Goal: Task Accomplishment & Management: Manage account settings

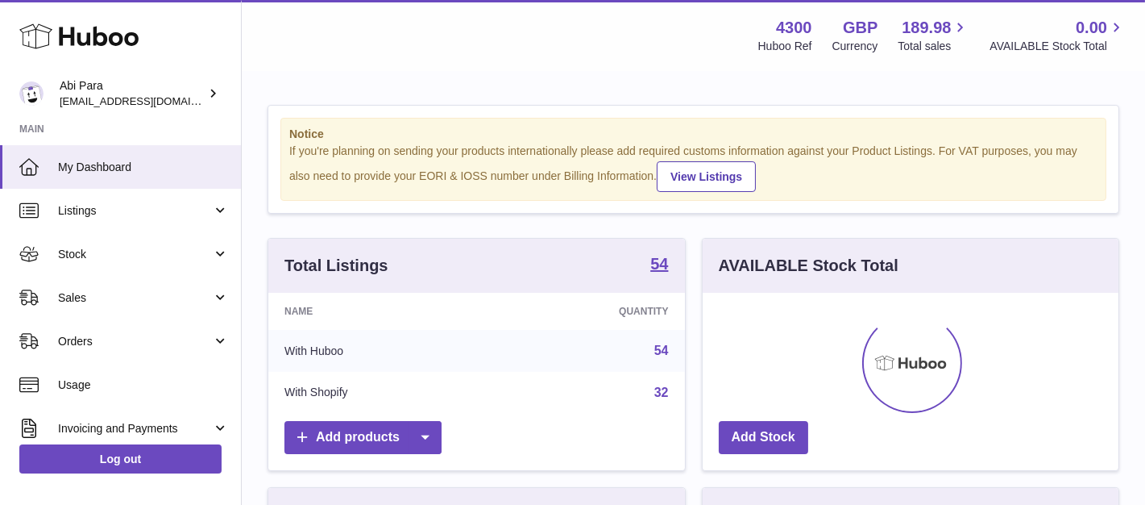
scroll to position [252, 415]
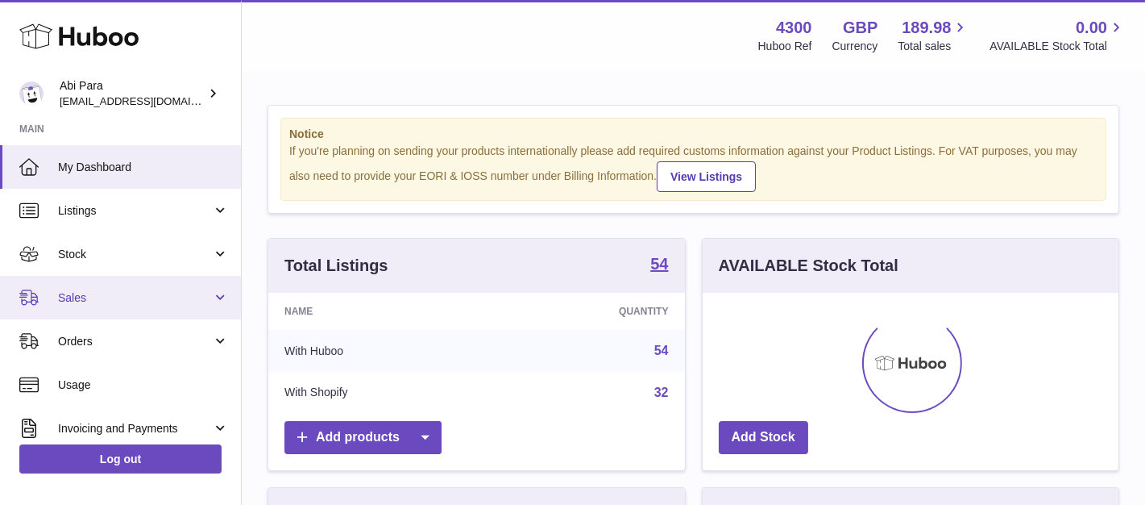
click at [41, 283] on link "Sales" at bounding box center [120, 298] width 241 height 44
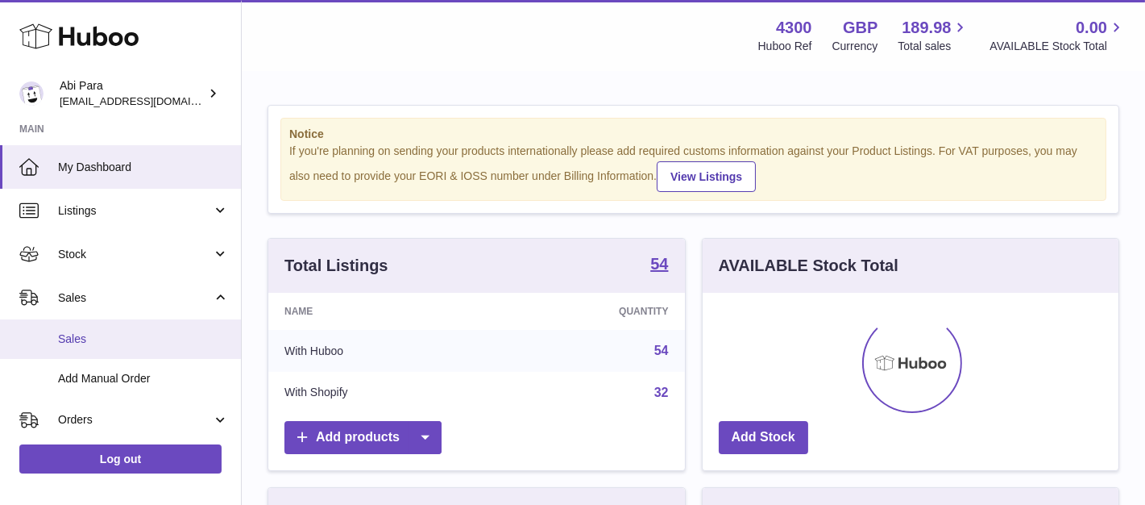
click at [58, 322] on link "Sales" at bounding box center [120, 338] width 241 height 39
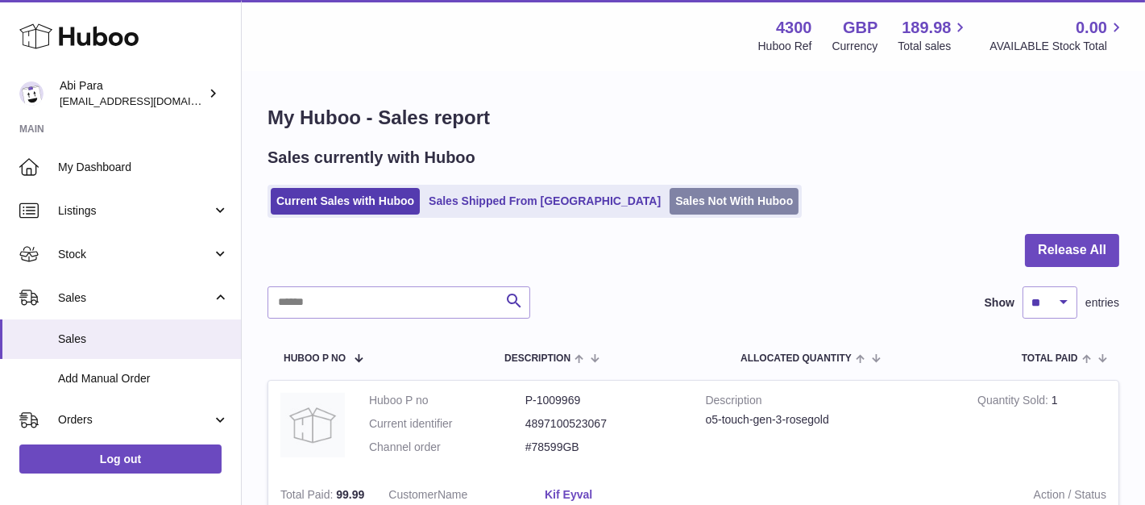
click at [670, 188] on link "Sales Not With Huboo" at bounding box center [734, 201] width 129 height 27
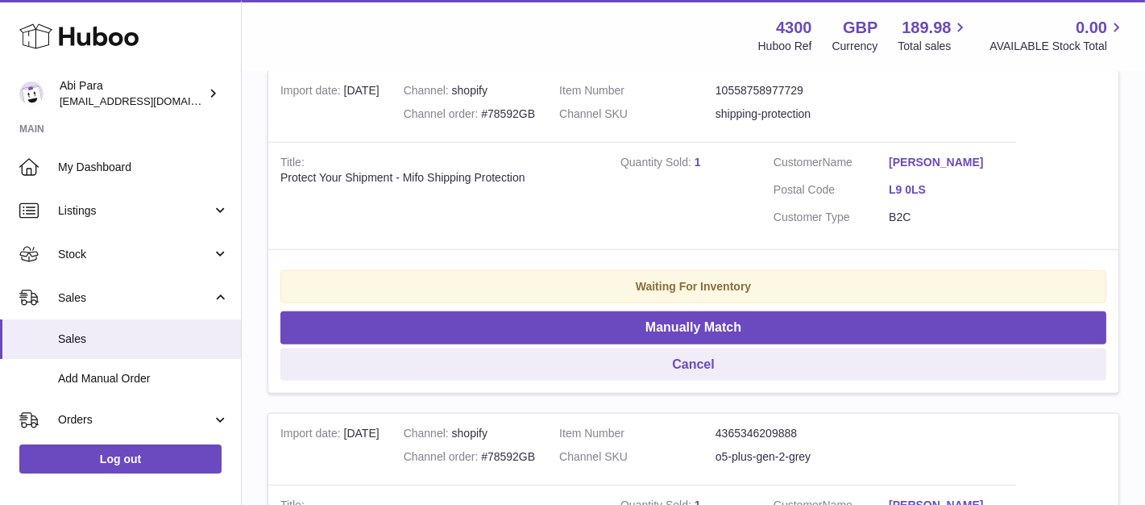
scroll to position [2776, 0]
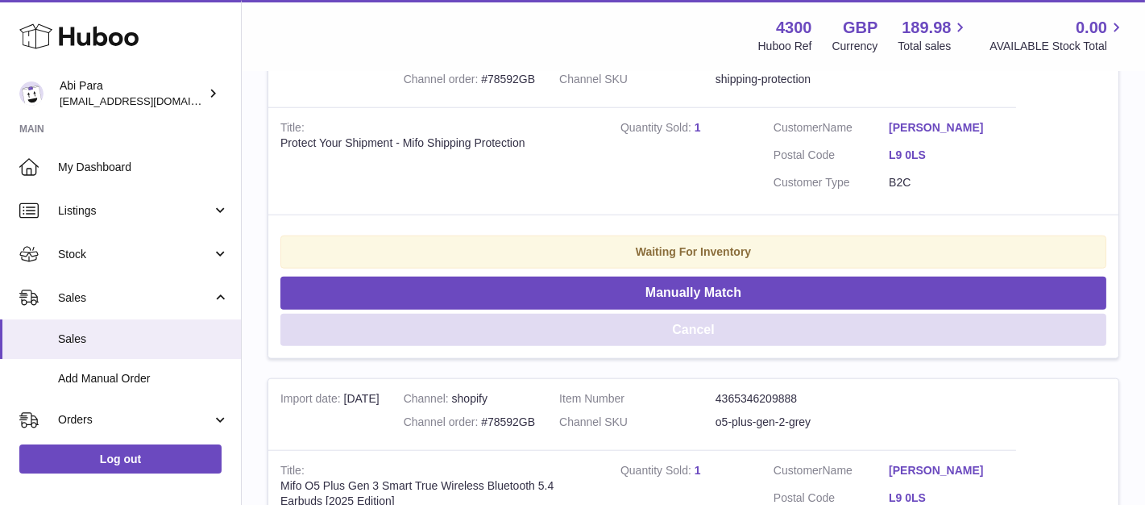
click at [587, 326] on button "Cancel" at bounding box center [694, 330] width 826 height 33
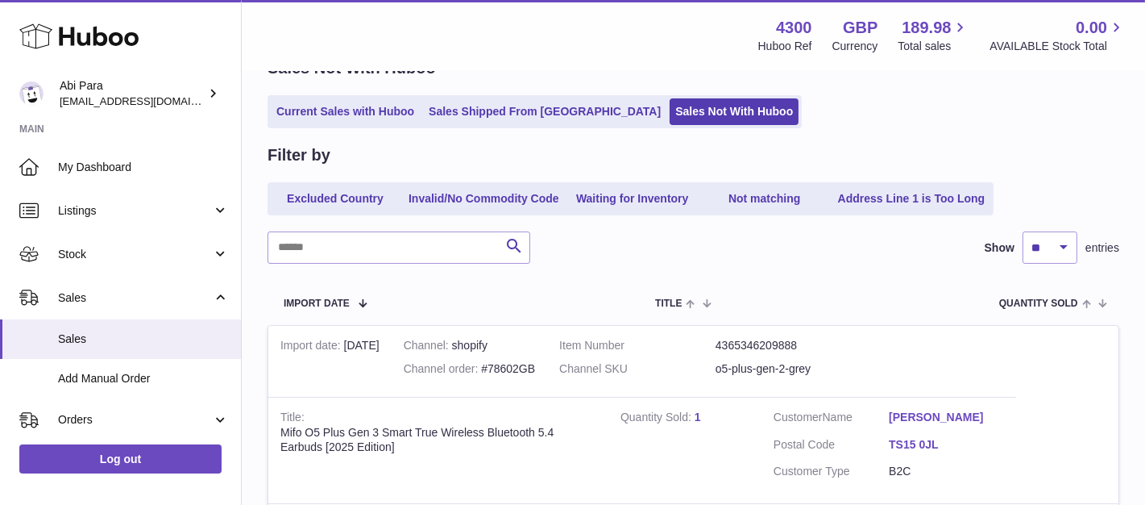
scroll to position [0, 0]
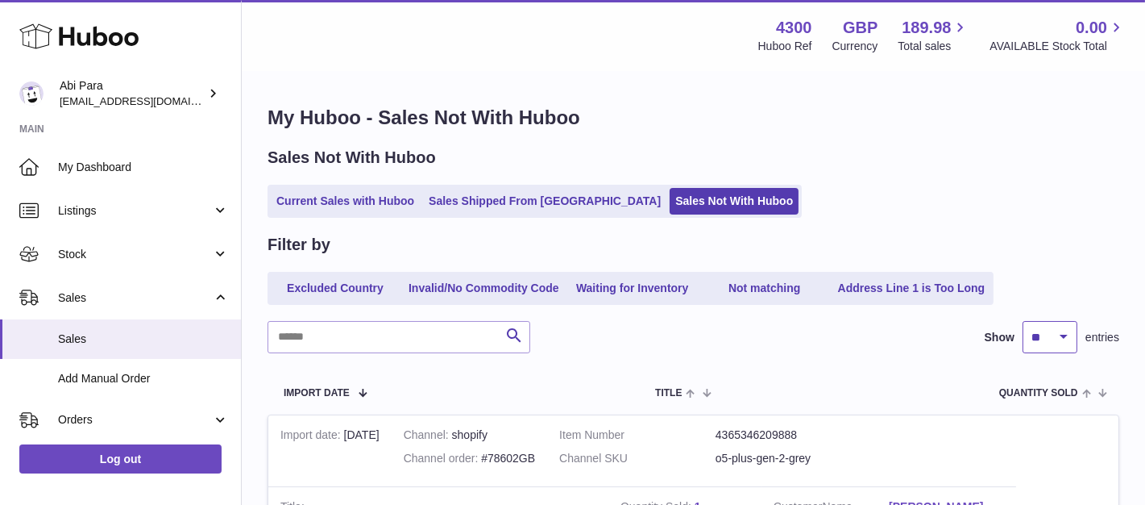
click at [1075, 343] on select "** ** ** ***" at bounding box center [1050, 337] width 55 height 32
select select "***"
click at [1023, 321] on select "** ** ** ***" at bounding box center [1050, 337] width 55 height 32
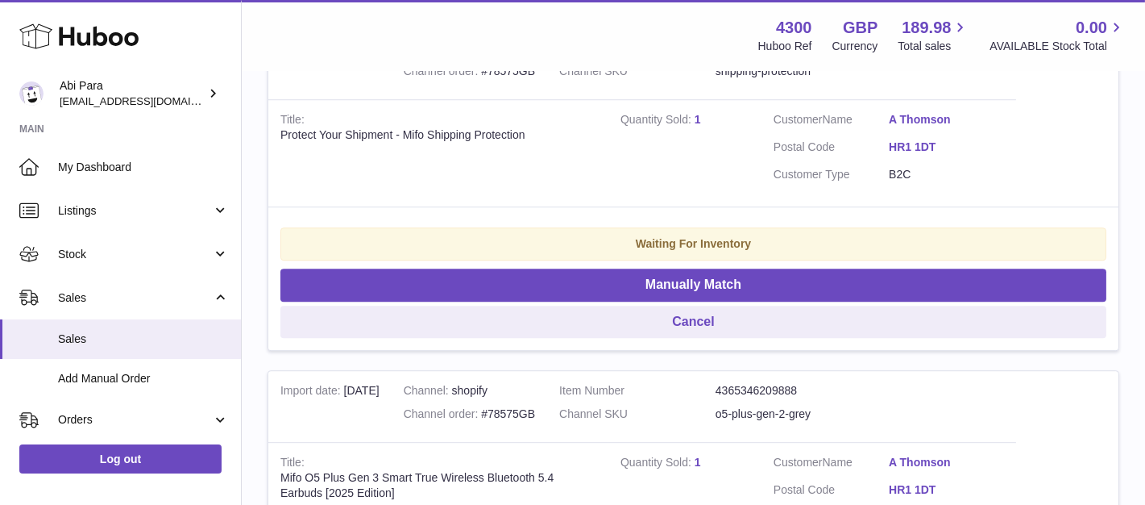
scroll to position [7971, 0]
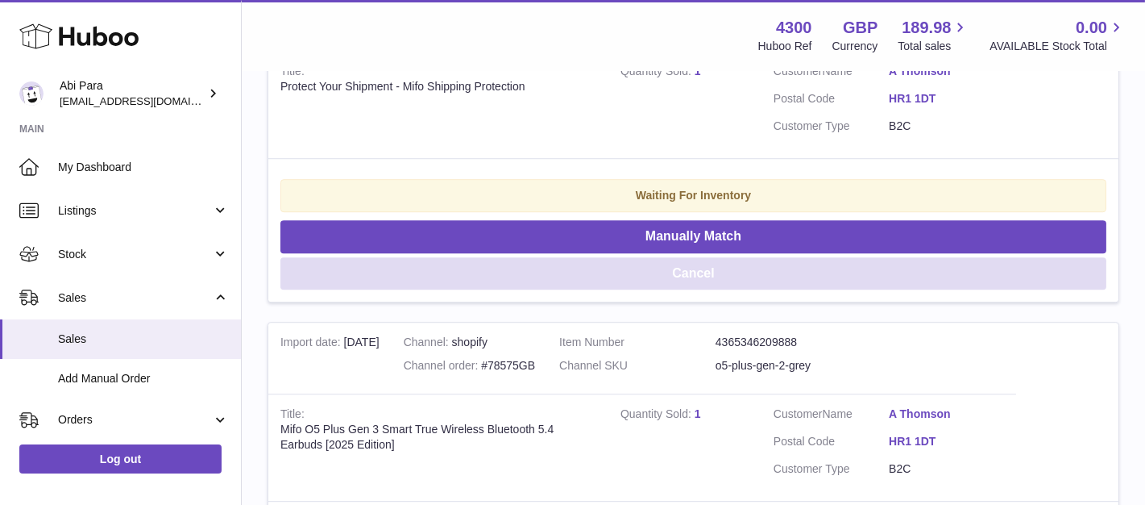
click at [705, 280] on button "Cancel" at bounding box center [694, 273] width 826 height 33
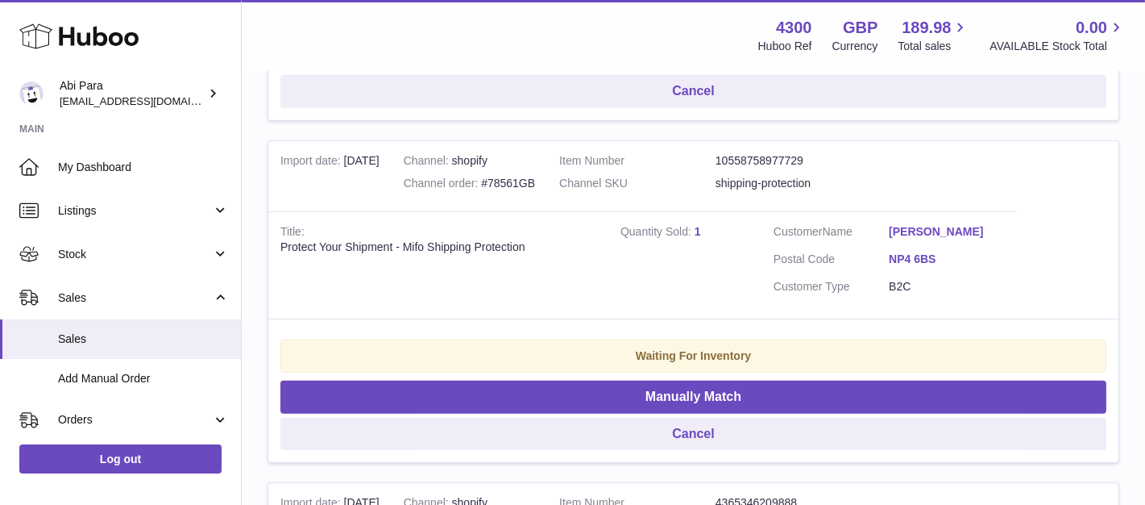
scroll to position [12450, 0]
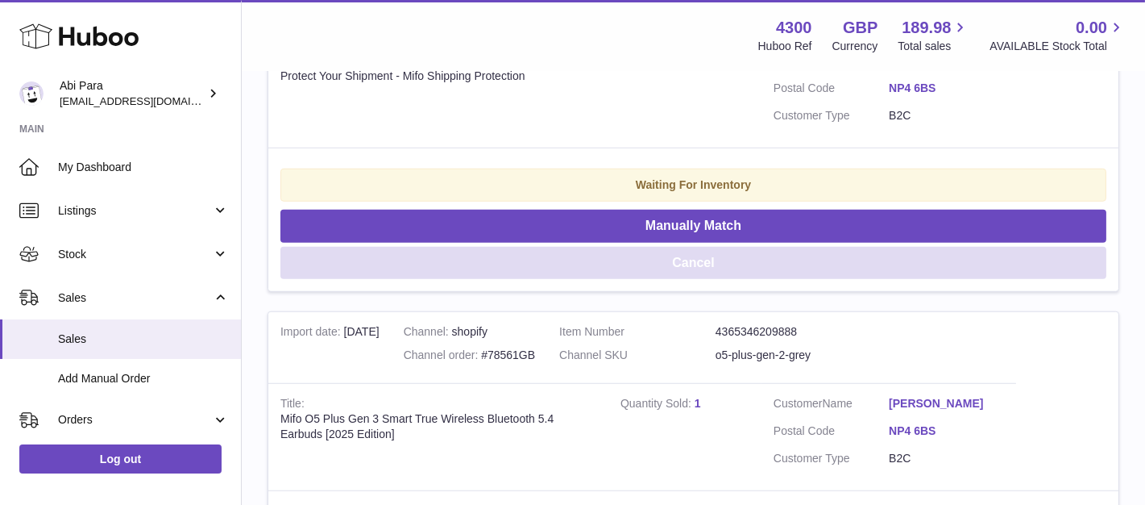
click at [717, 268] on button "Cancel" at bounding box center [694, 263] width 826 height 33
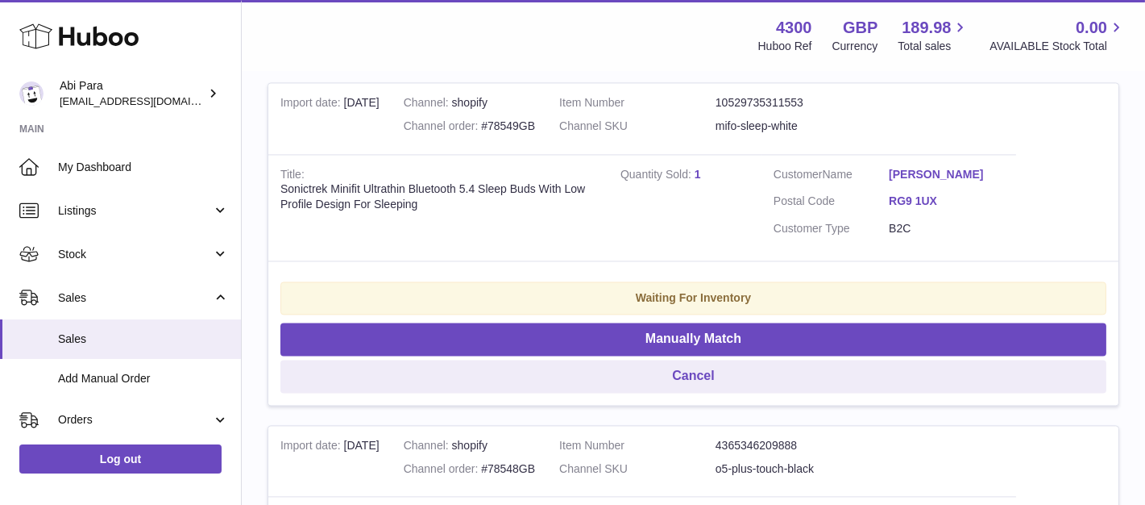
scroll to position [16122, 0]
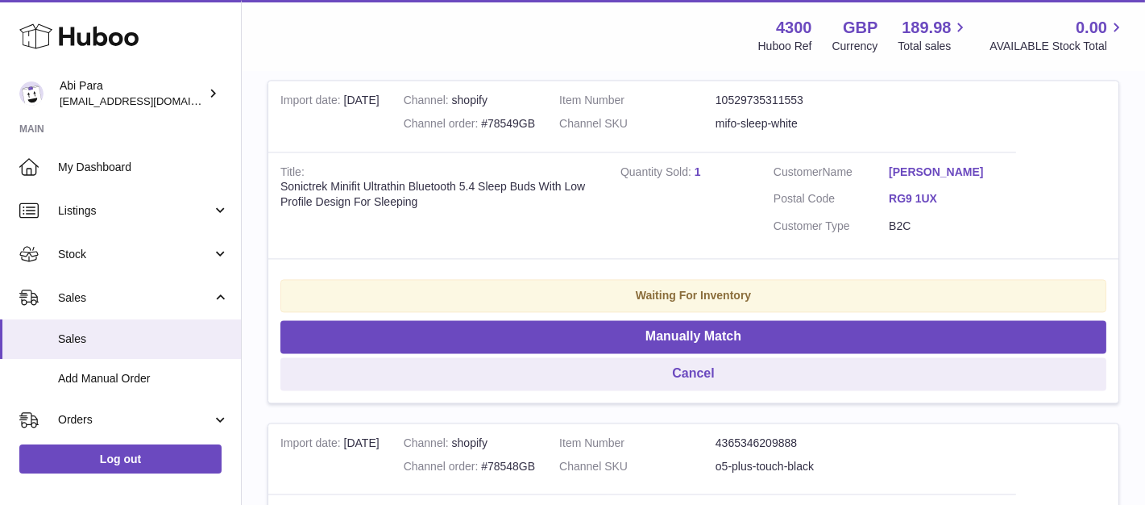
click at [518, 124] on div "Channel order #78549GB" at bounding box center [469, 123] width 131 height 15
copy div "78549GB"
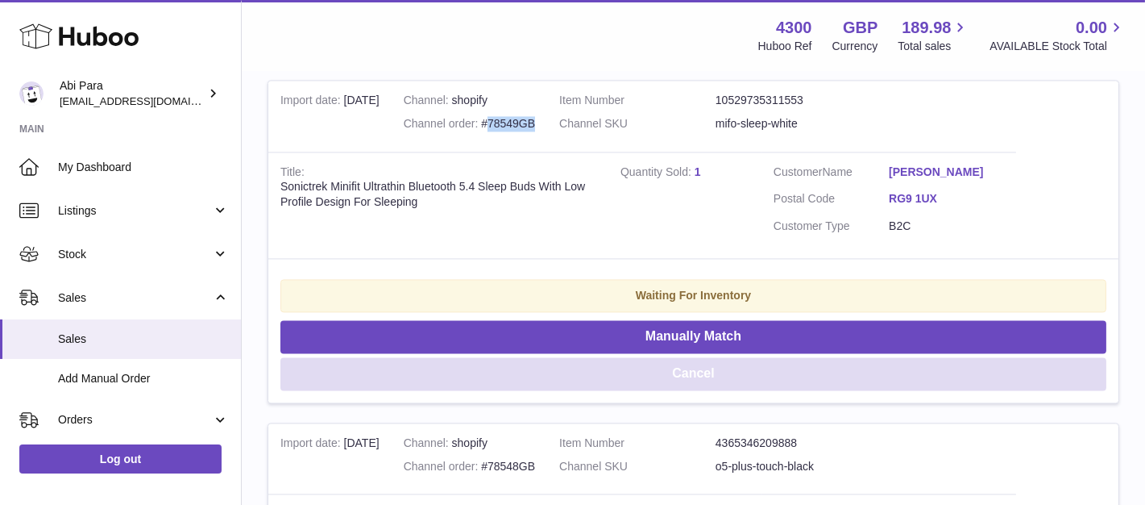
click at [693, 380] on button "Cancel" at bounding box center [694, 373] width 826 height 33
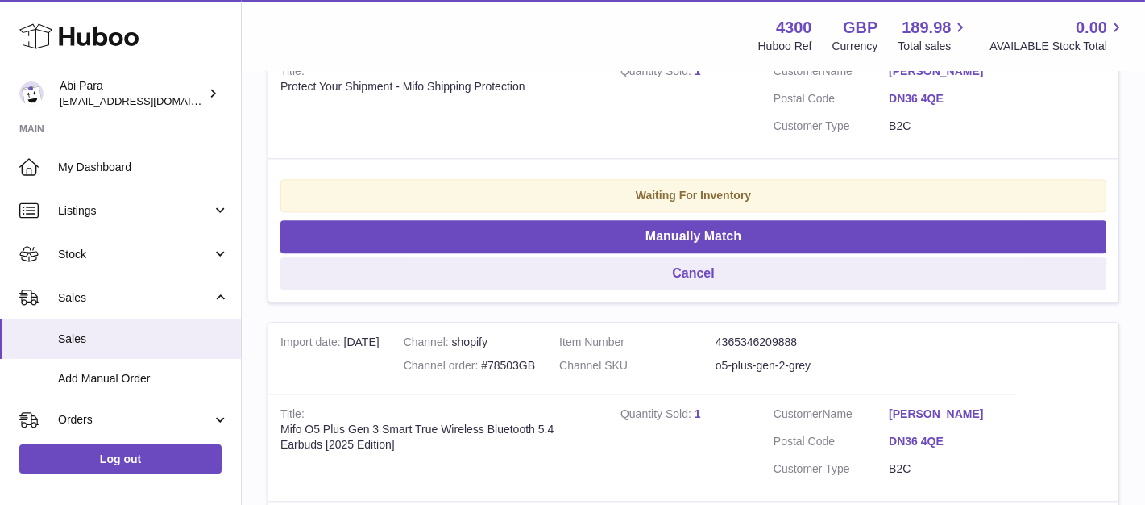
scroll to position [27138, 0]
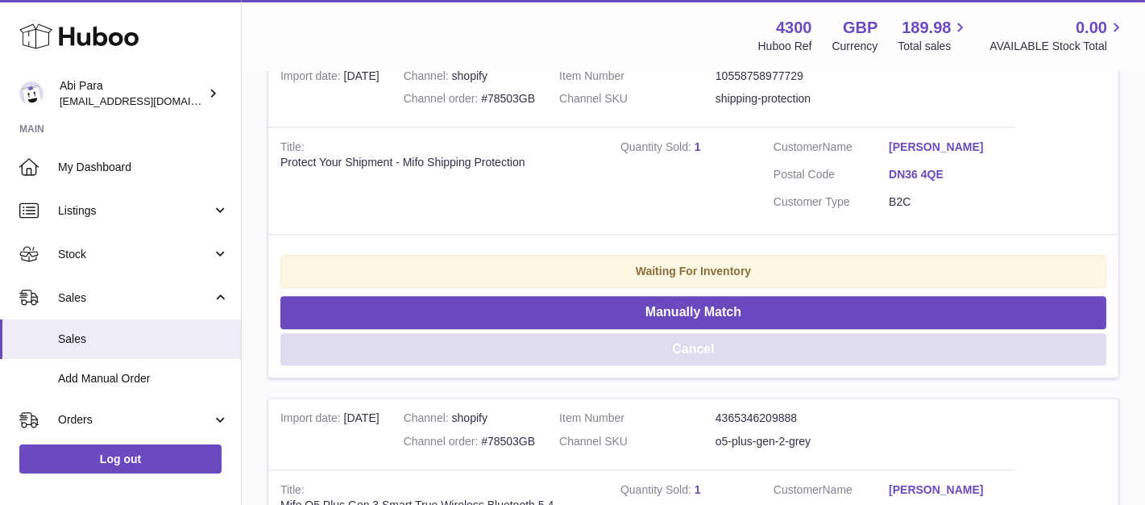
click at [738, 339] on button "Cancel" at bounding box center [694, 349] width 826 height 33
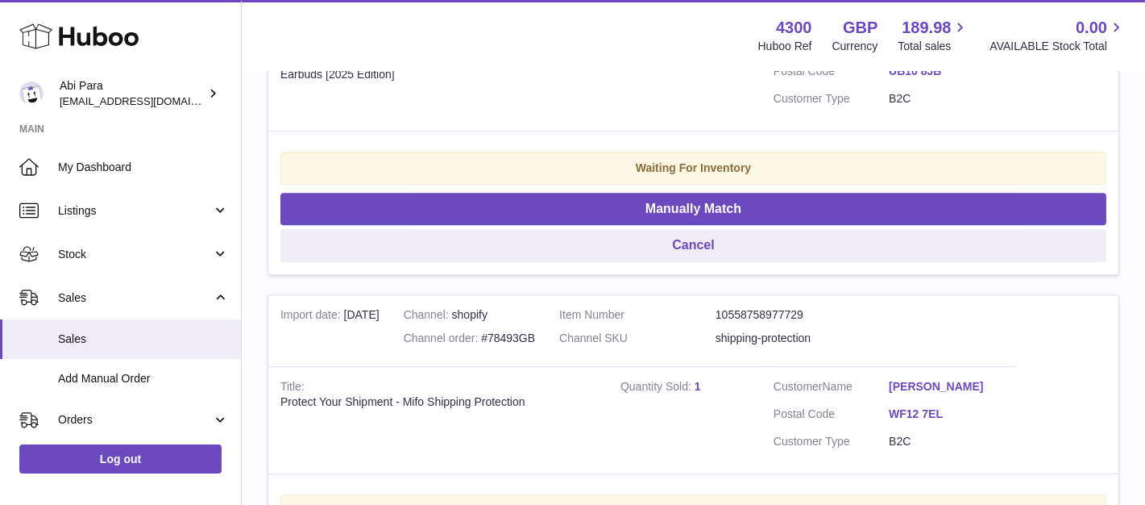
scroll to position [28840, 0]
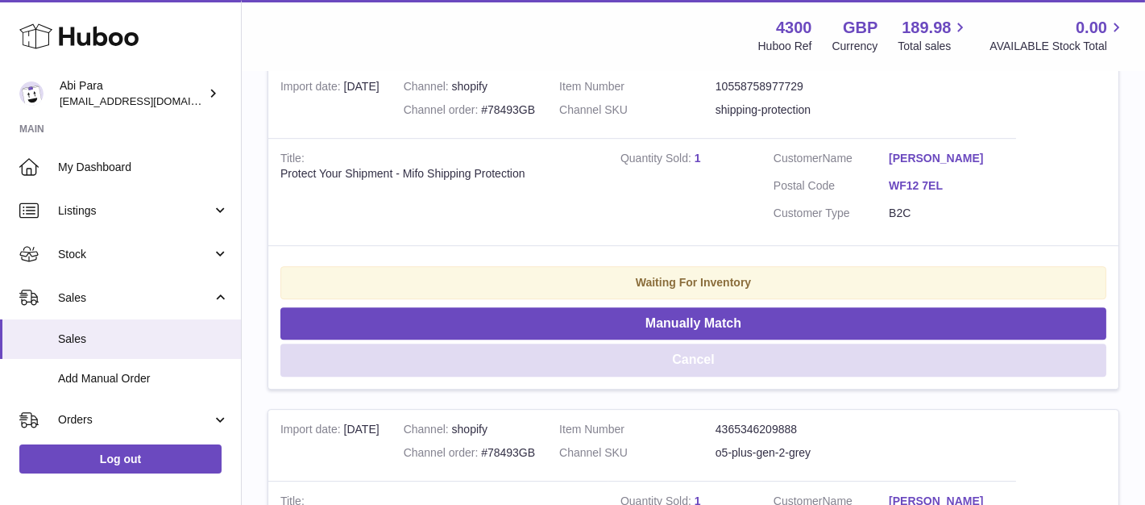
click at [746, 351] on button "Cancel" at bounding box center [694, 359] width 826 height 33
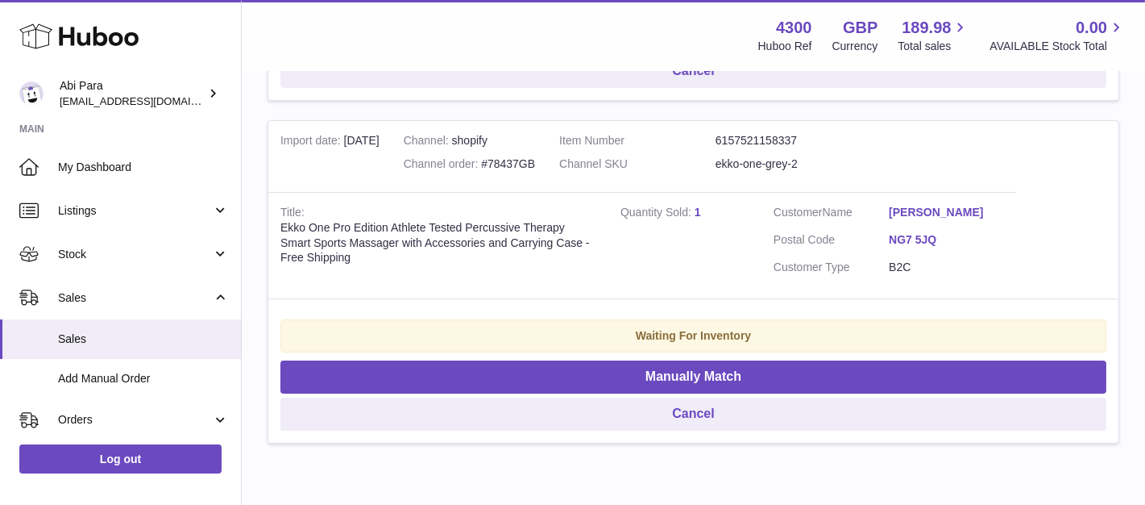
scroll to position [30077, 0]
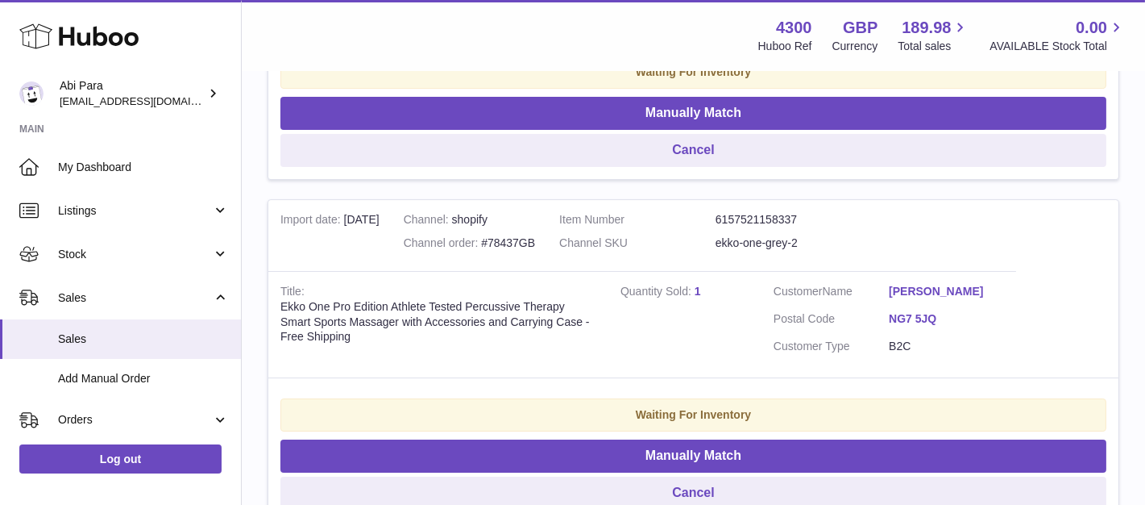
click at [520, 244] on div "Channel order #78437GB" at bounding box center [469, 242] width 131 height 15
copy div "78437GB"
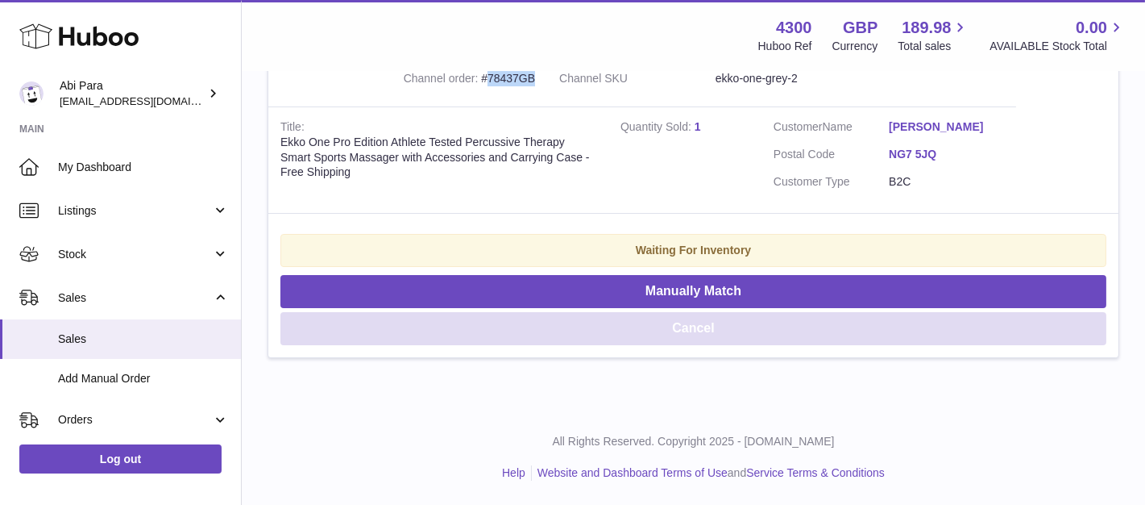
click at [745, 327] on button "Cancel" at bounding box center [694, 328] width 826 height 33
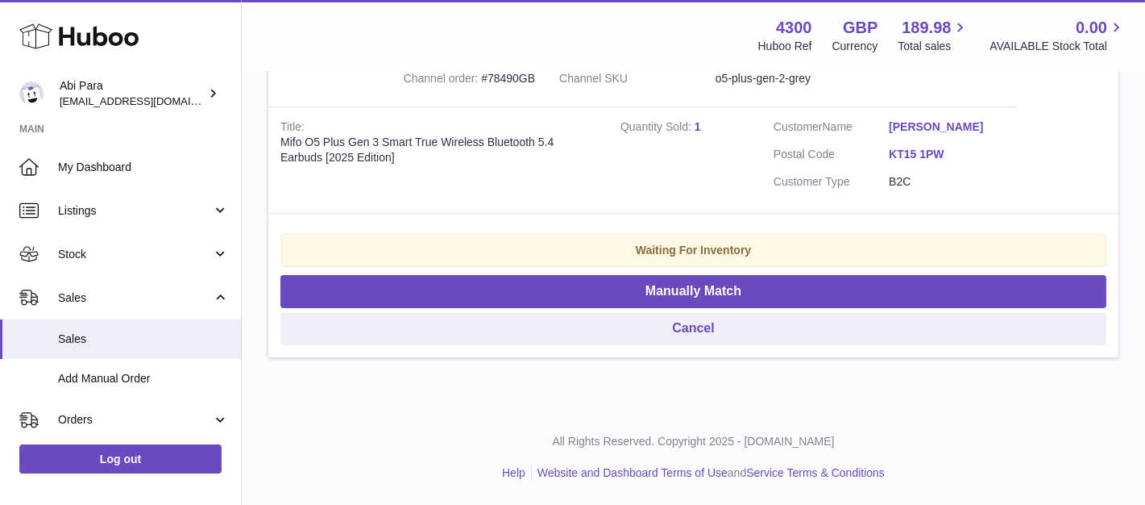
scroll to position [29899, 0]
